Goal: Book appointment/travel/reservation

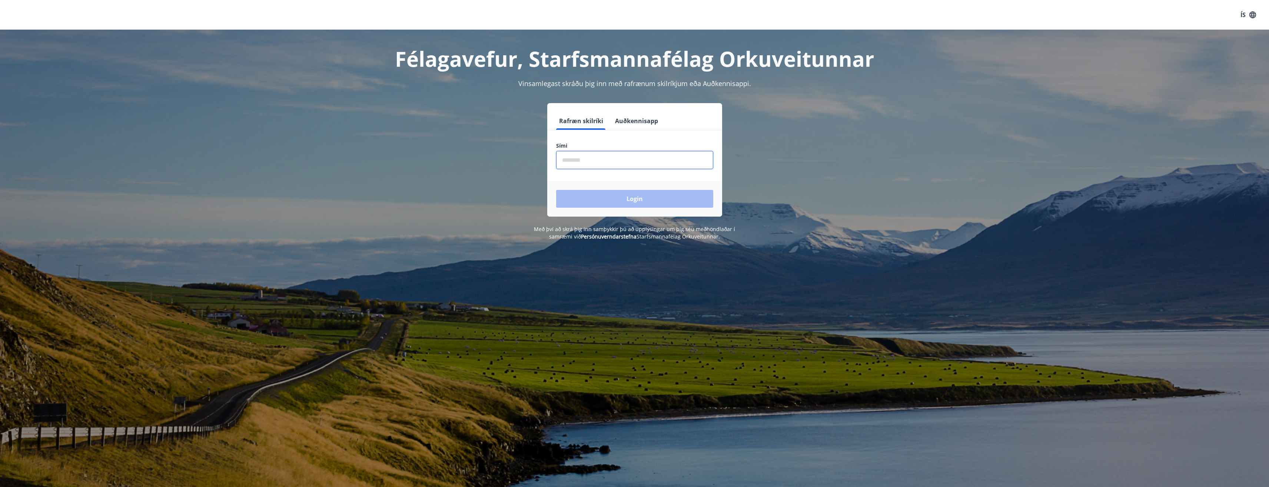
click at [611, 165] on input "phone" at bounding box center [634, 160] width 157 height 18
type input "*"
type input "********"
click at [556, 190] on button "Login" at bounding box center [634, 199] width 157 height 18
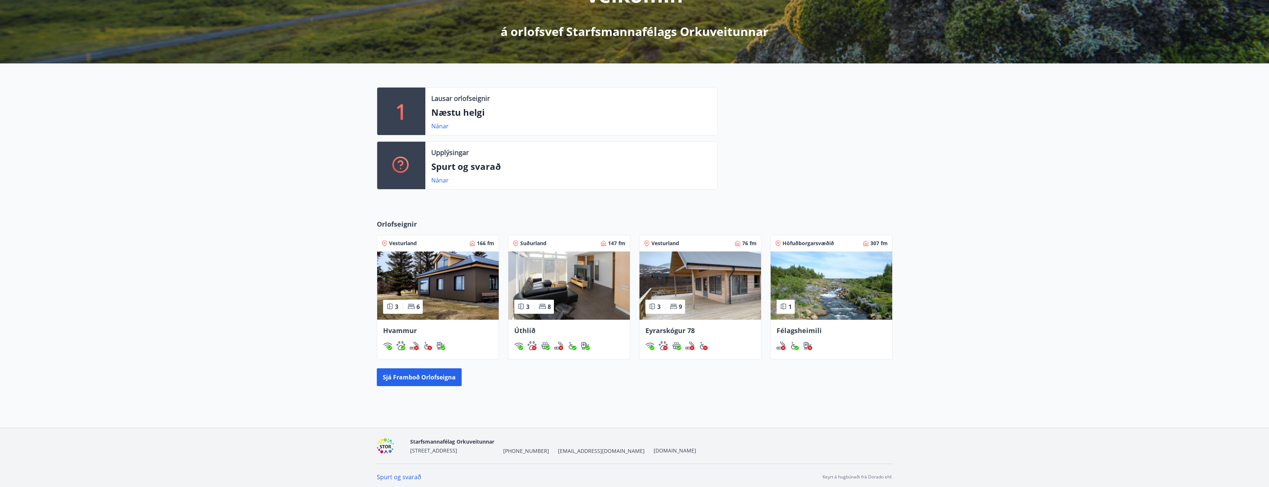
scroll to position [125, 0]
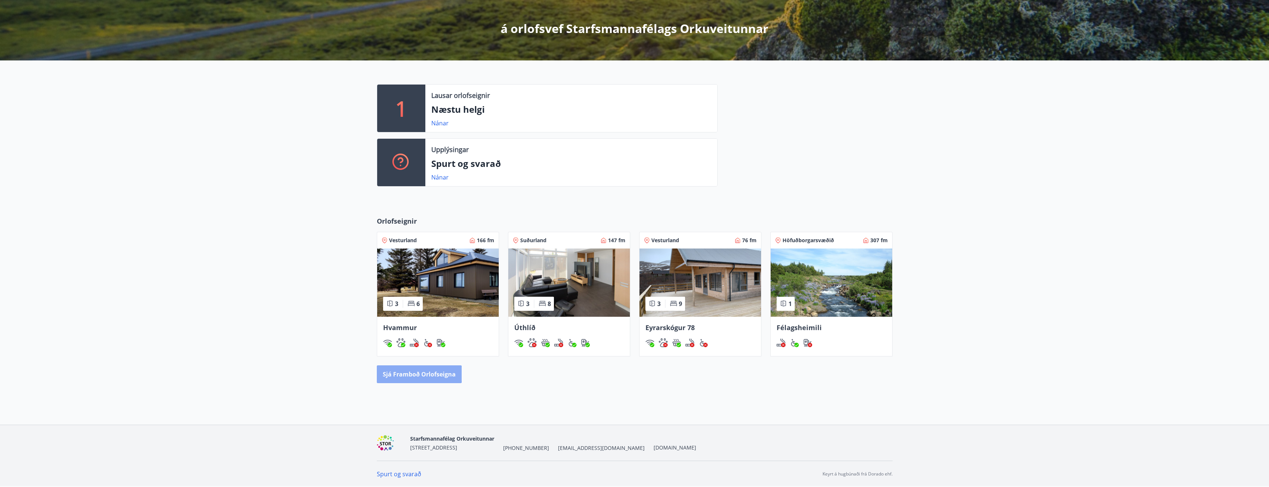
click at [404, 374] on button "Sjá framboð orlofseigna" at bounding box center [419, 374] width 85 height 18
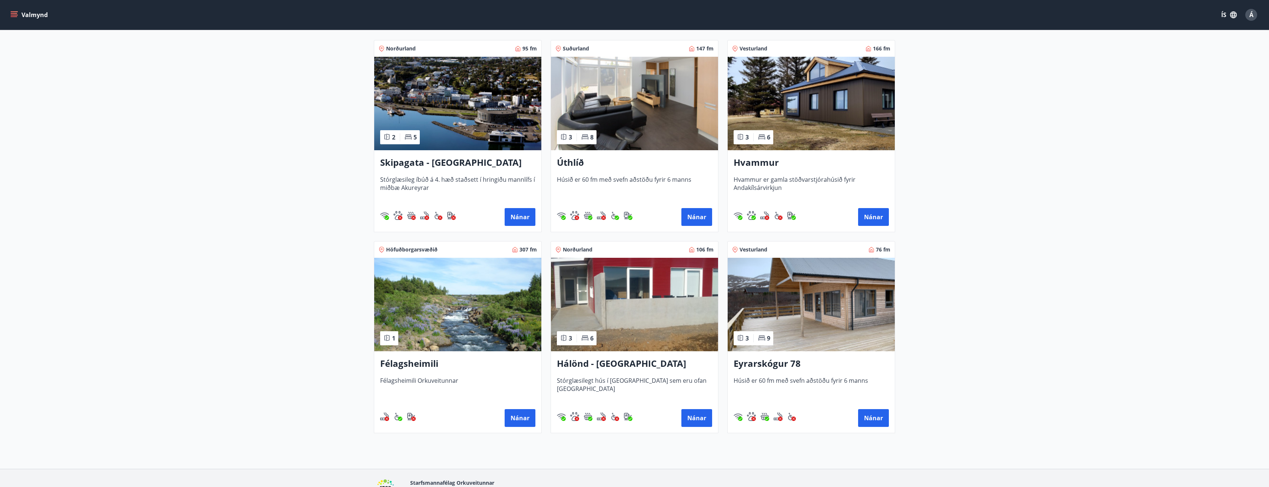
scroll to position [148, 0]
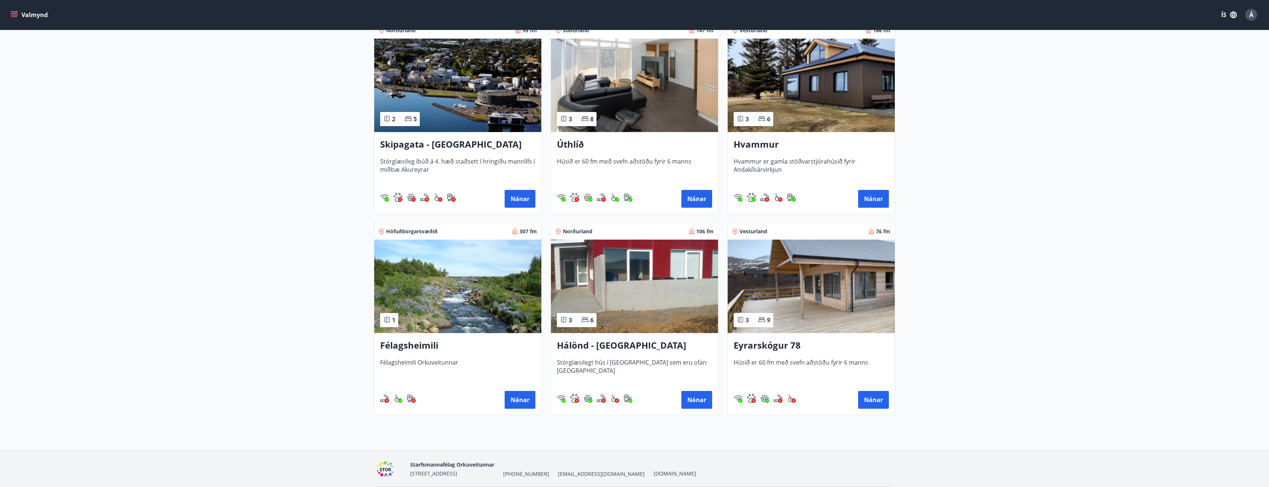
click at [643, 294] on img at bounding box center [634, 285] width 167 height 93
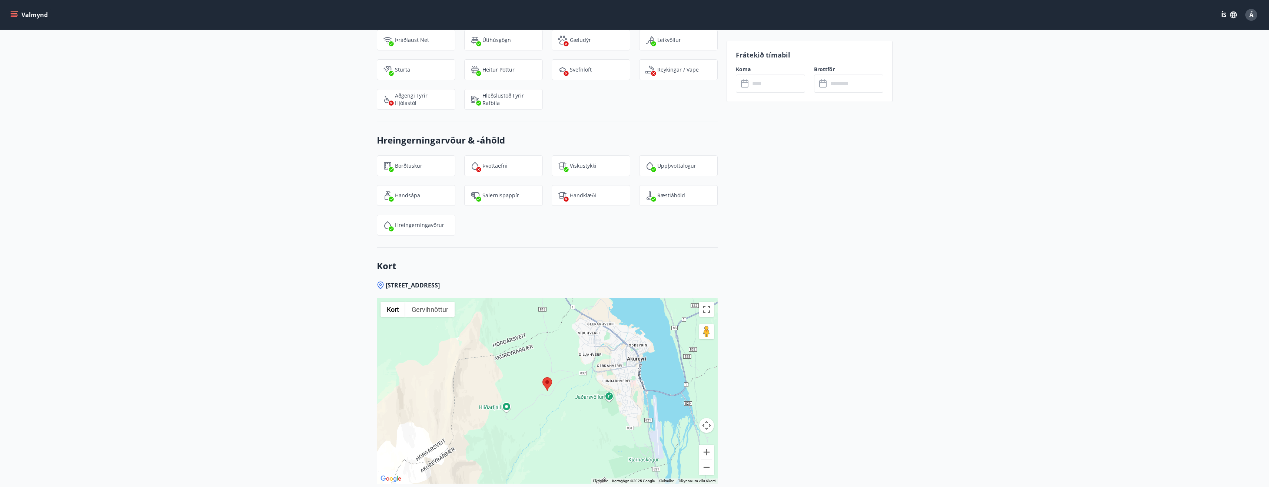
scroll to position [1369, 0]
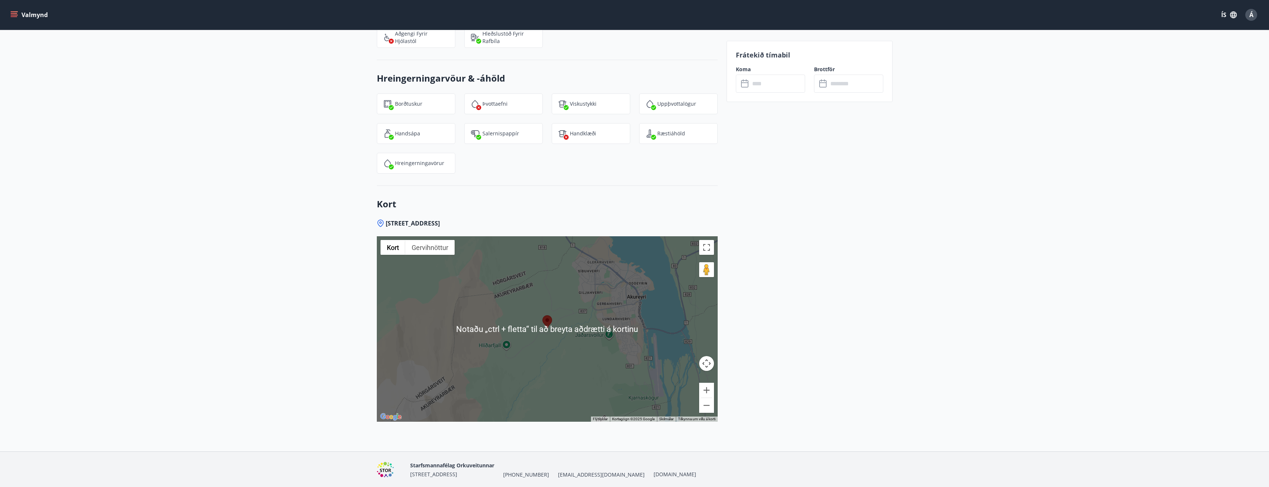
click at [784, 85] on input "text" at bounding box center [777, 83] width 55 height 18
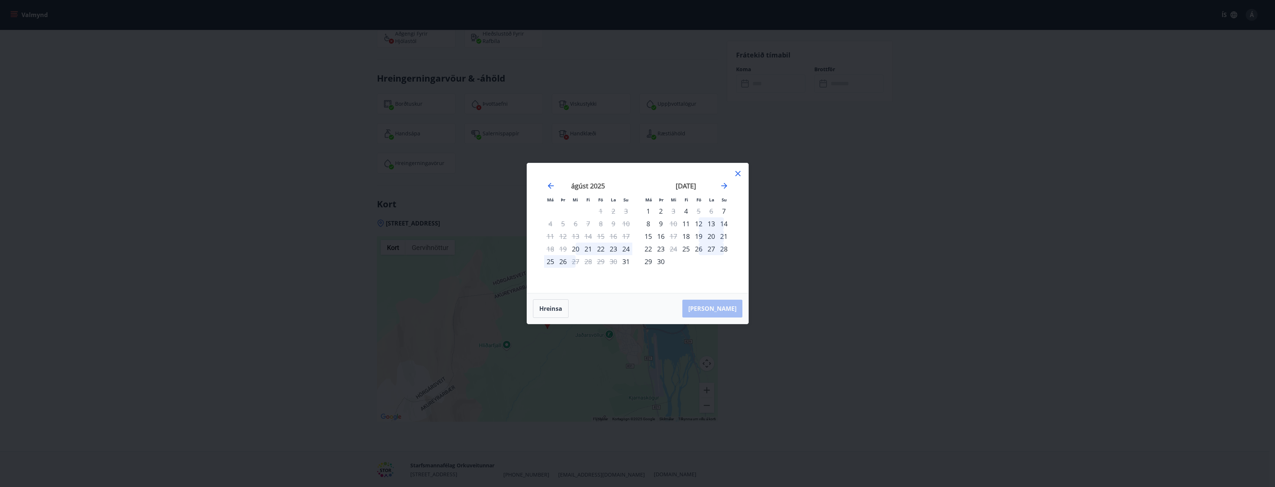
click at [734, 173] on icon at bounding box center [737, 173] width 9 height 9
